Goal: Task Accomplishment & Management: Manage account settings

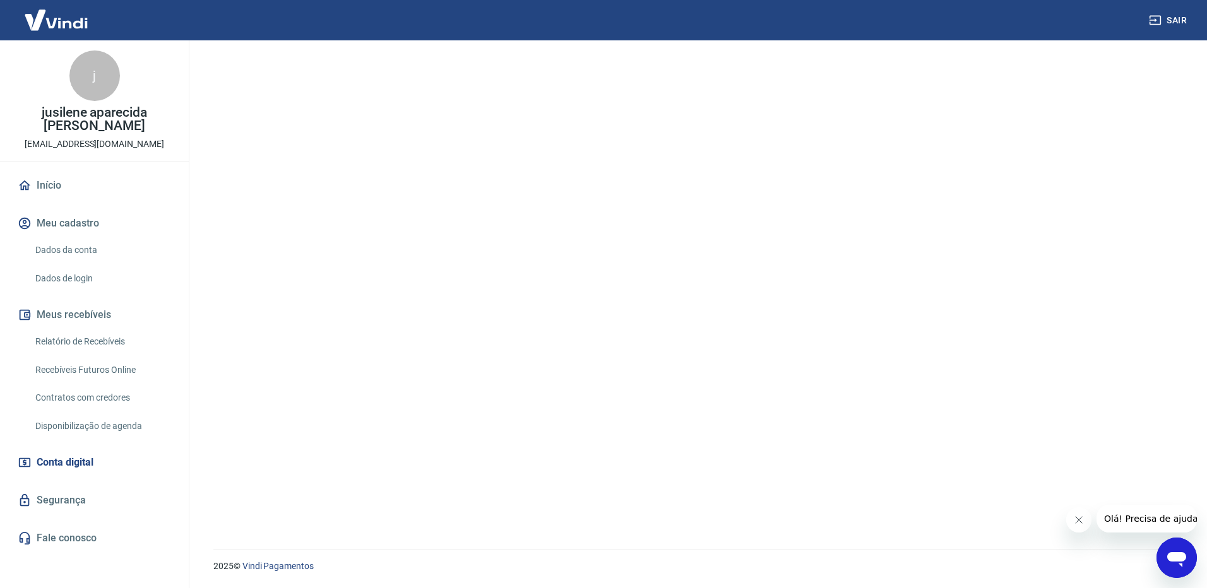
click at [92, 224] on button "Meu cadastro" at bounding box center [94, 224] width 158 height 28
click at [92, 225] on button "Meu cadastro" at bounding box center [94, 224] width 158 height 28
click at [92, 250] on link "Dados da conta" at bounding box center [101, 250] width 143 height 26
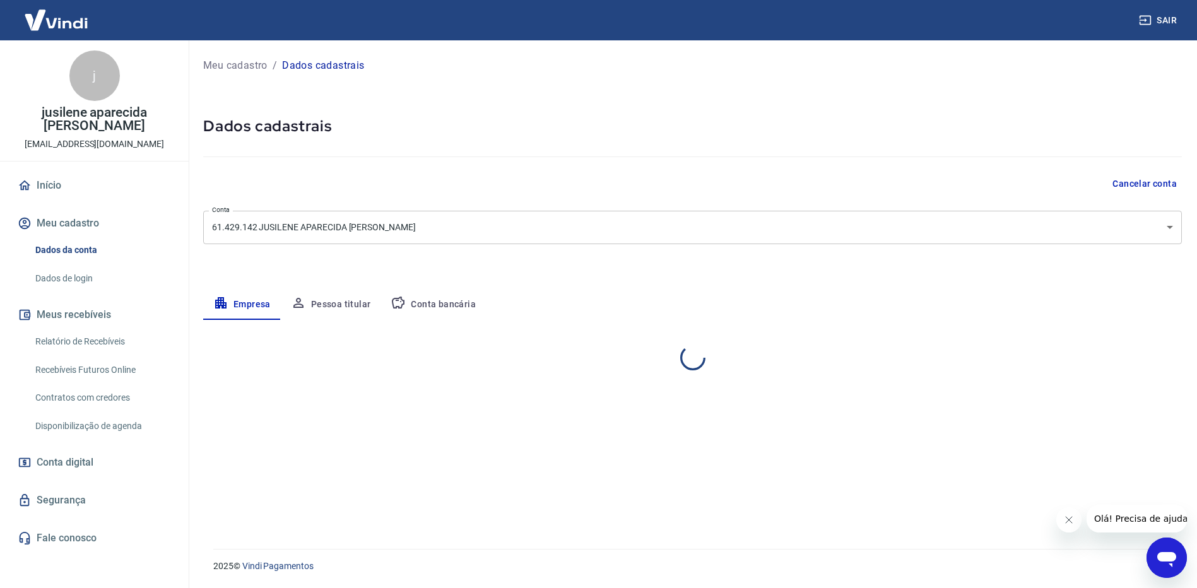
select select "MT"
select select "business"
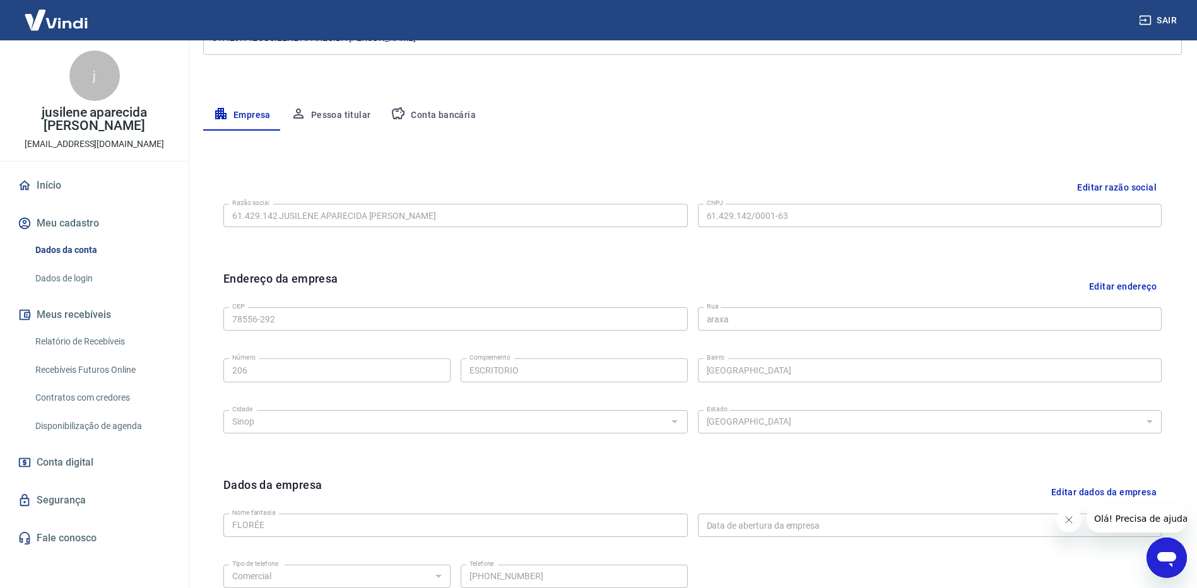
scroll to position [252, 0]
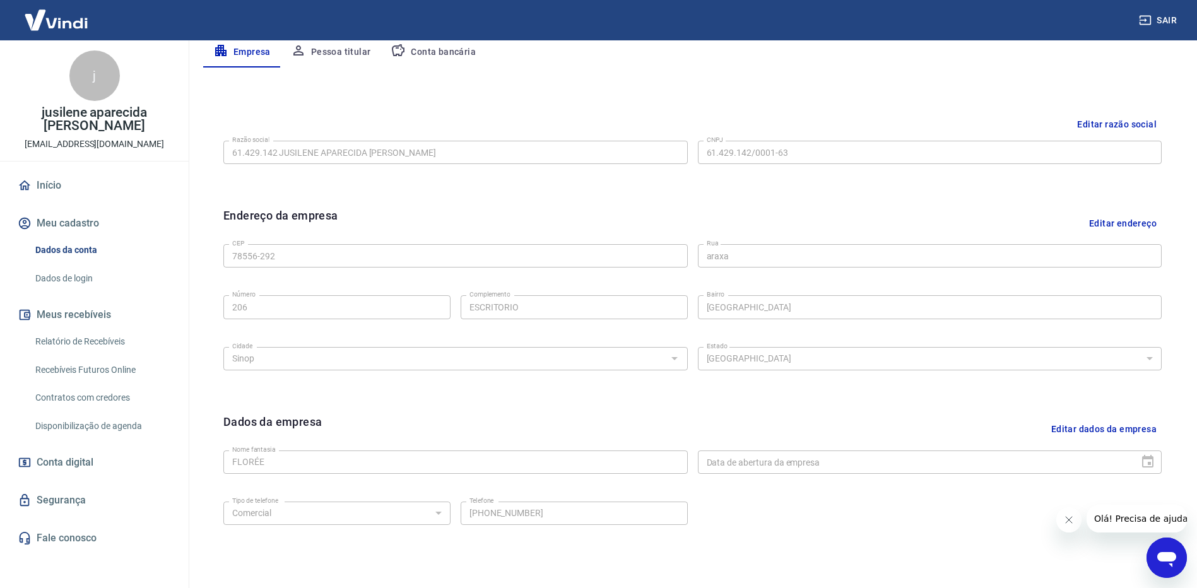
click at [91, 346] on link "Relatório de Recebíveis" at bounding box center [101, 342] width 143 height 26
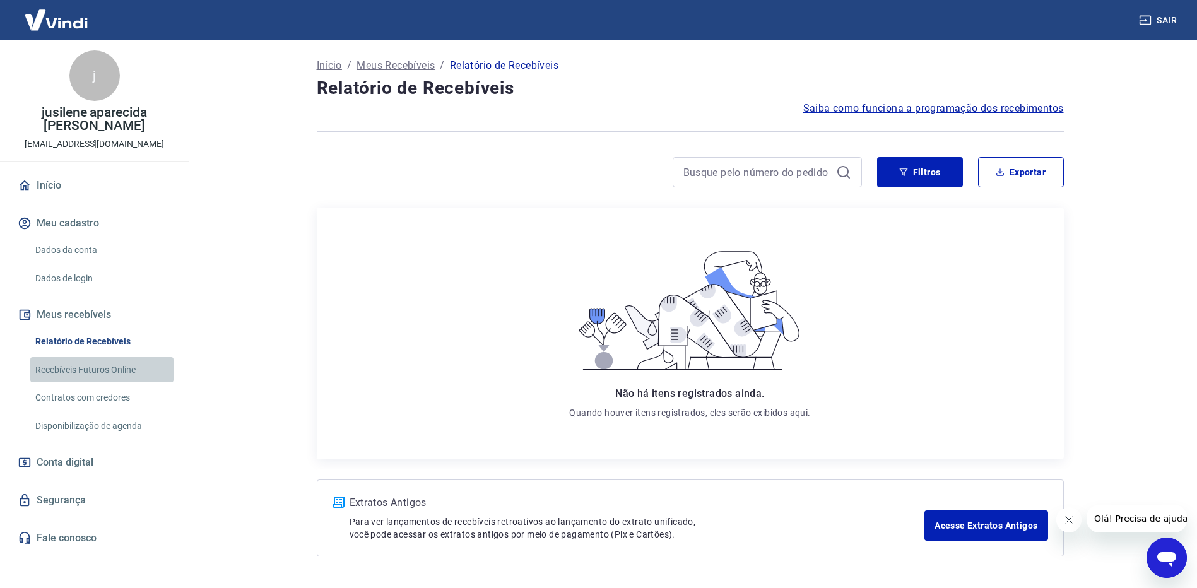
click at [82, 366] on link "Recebíveis Futuros Online" at bounding box center [101, 370] width 143 height 26
